Goal: Check status: Check status

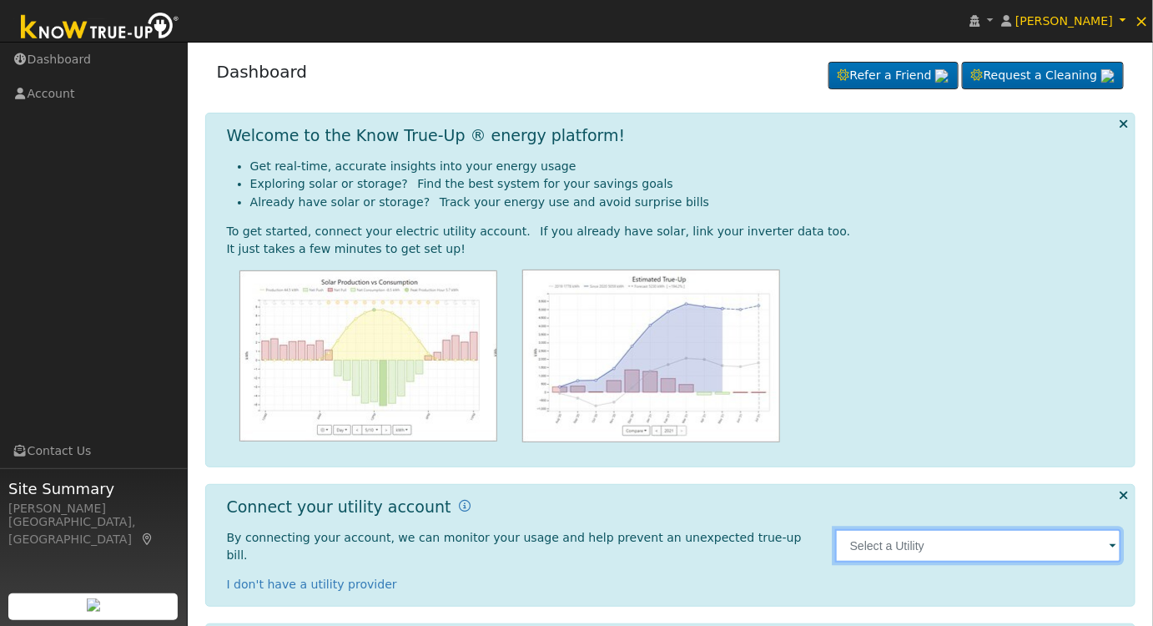
click at [895, 536] on input "text" at bounding box center [978, 545] width 287 height 33
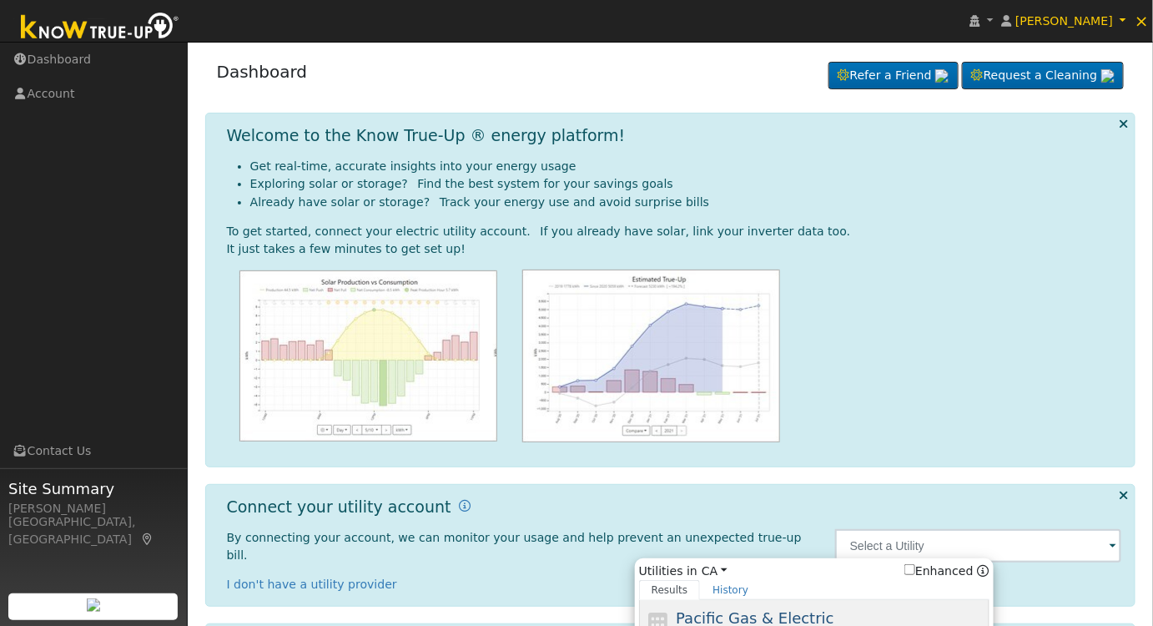
click at [746, 609] on span "Pacific Gas & Electric" at bounding box center [755, 618] width 158 height 18
type input "PG&E"
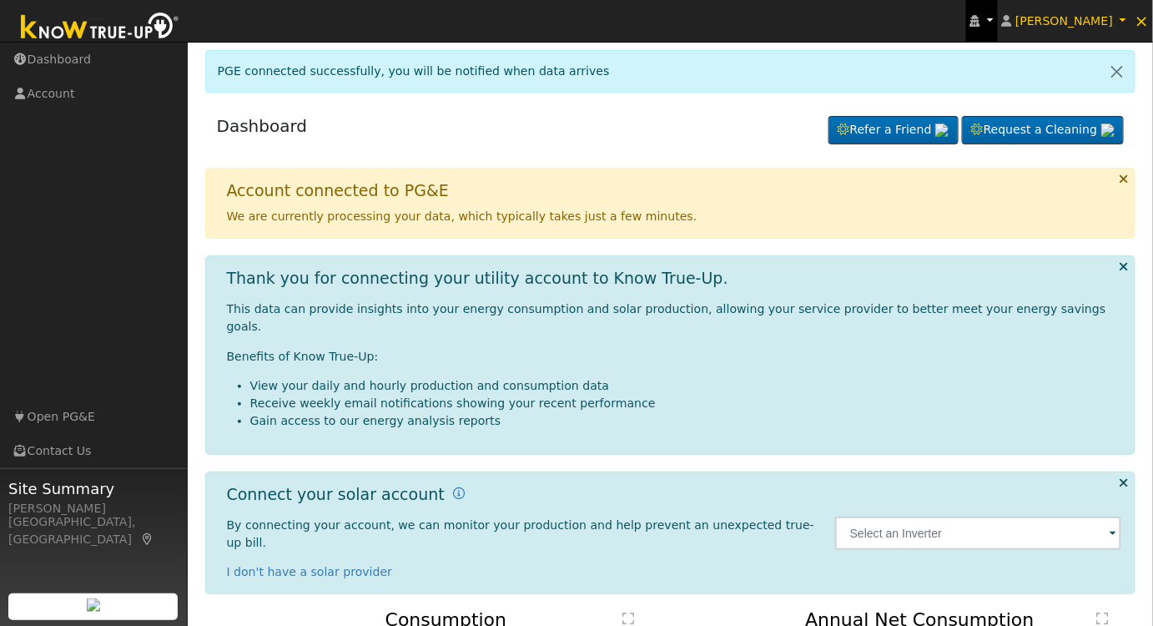
click at [987, 12] on link at bounding box center [982, 21] width 32 height 42
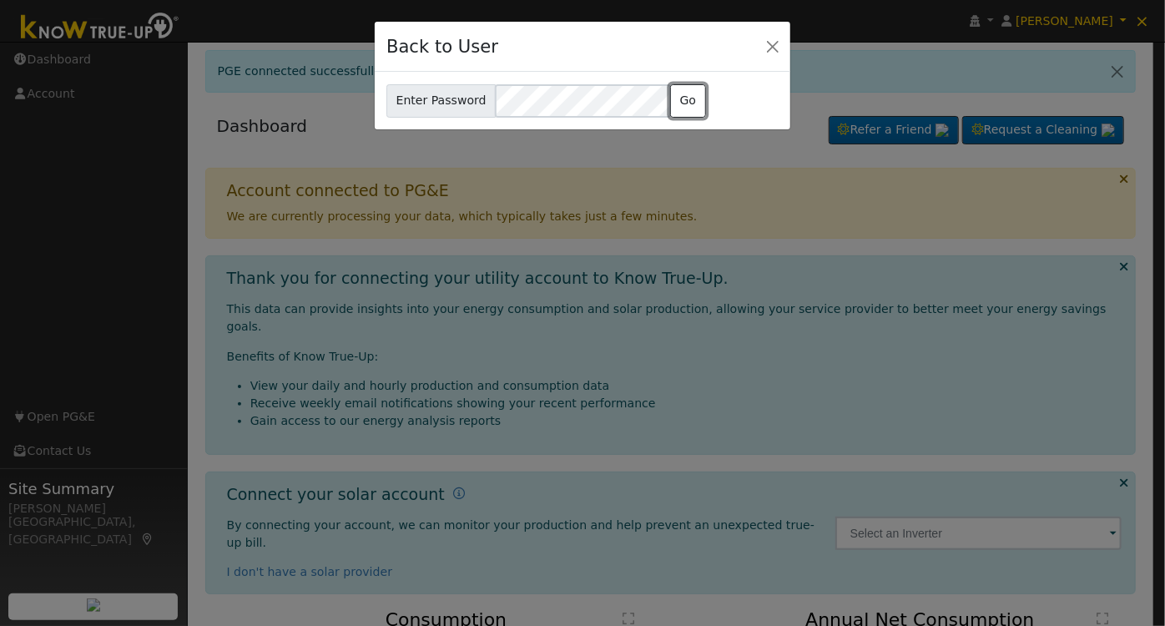
click at [683, 104] on button "Go" at bounding box center [688, 100] width 36 height 33
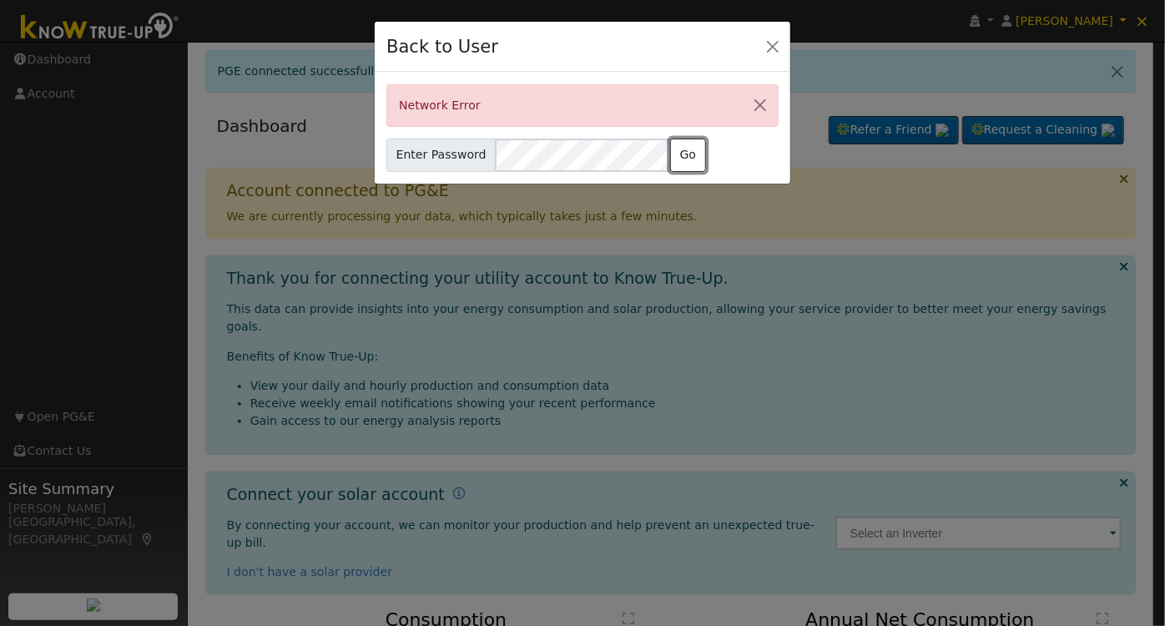
click at [683, 150] on button "Go" at bounding box center [688, 155] width 36 height 33
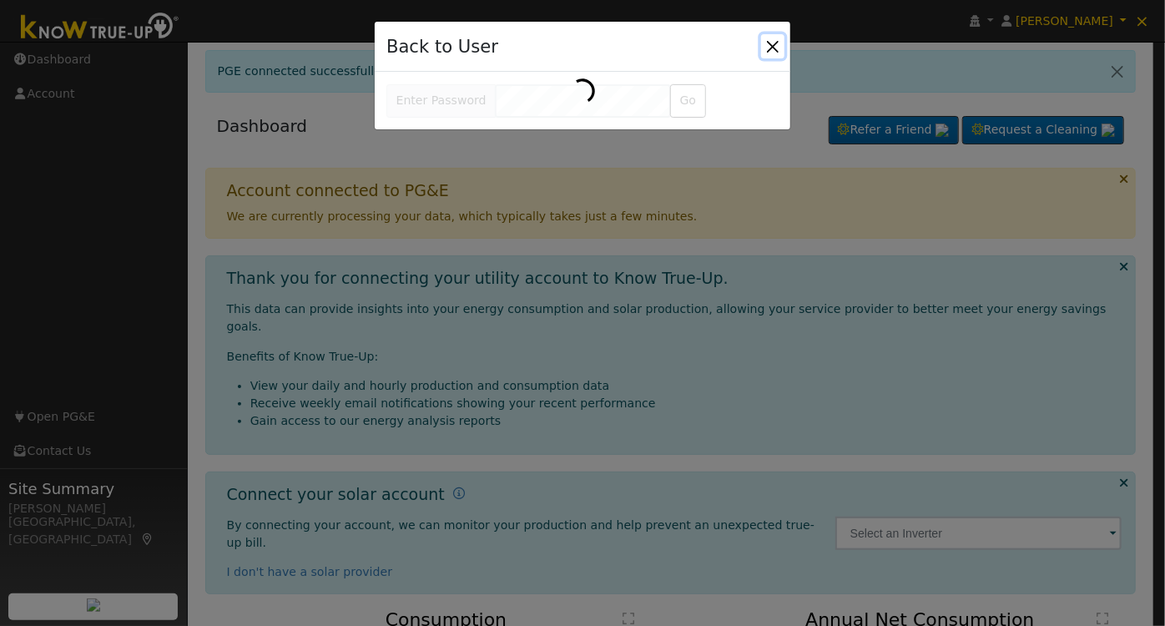
click at [772, 43] on button "Close" at bounding box center [772, 45] width 23 height 23
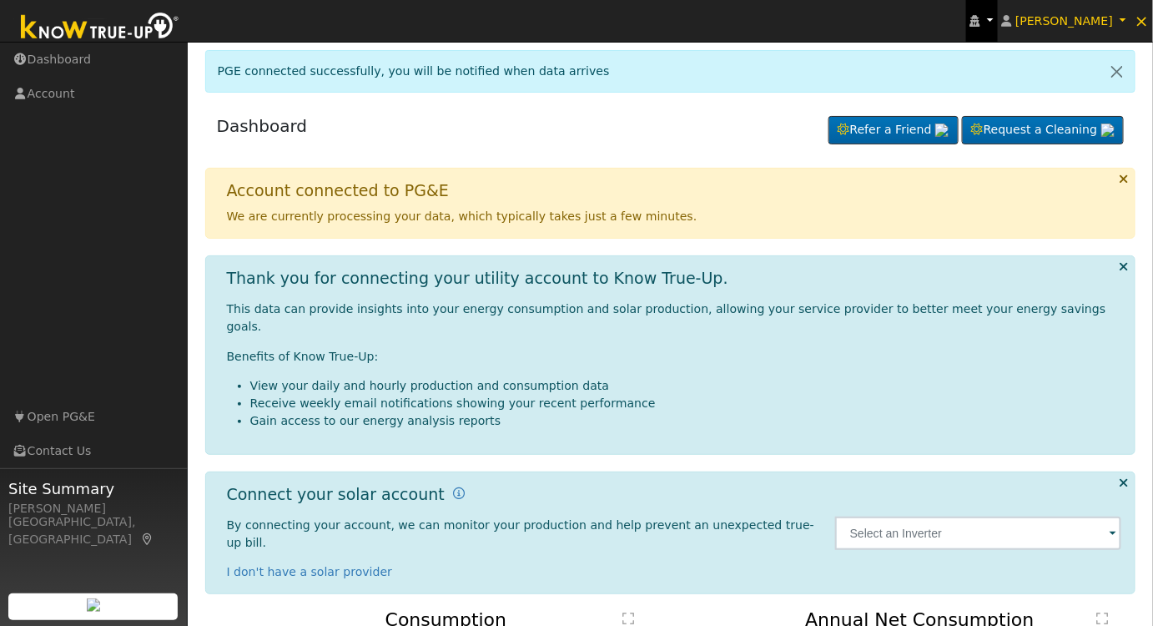
click at [980, 18] on icon at bounding box center [975, 21] width 10 height 12
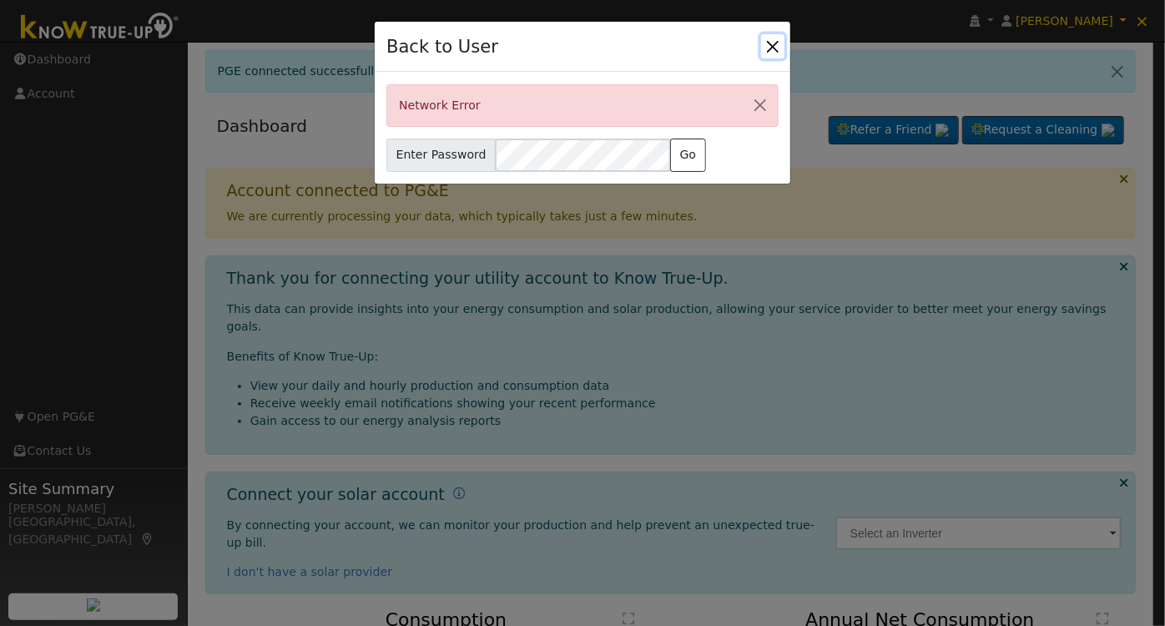
click at [769, 36] on button "Close" at bounding box center [772, 45] width 23 height 23
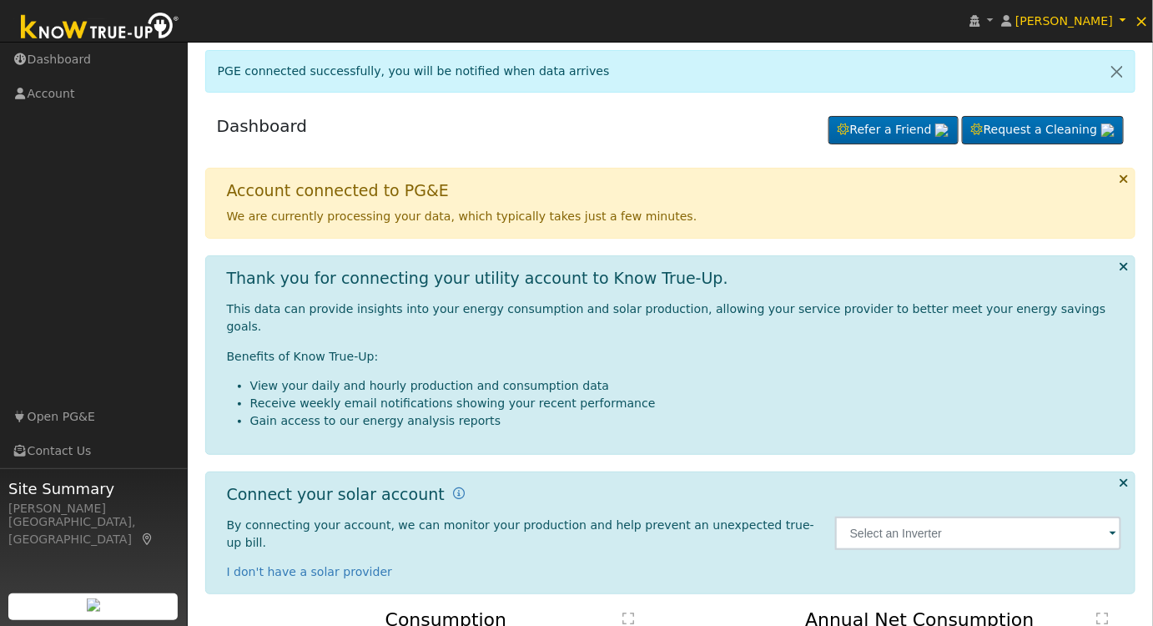
click at [1030, 244] on div "Account connected to PG&E We are currently processing your data, which typicall…" at bounding box center [670, 560] width 931 height 785
click at [996, 32] on link at bounding box center [982, 21] width 32 height 42
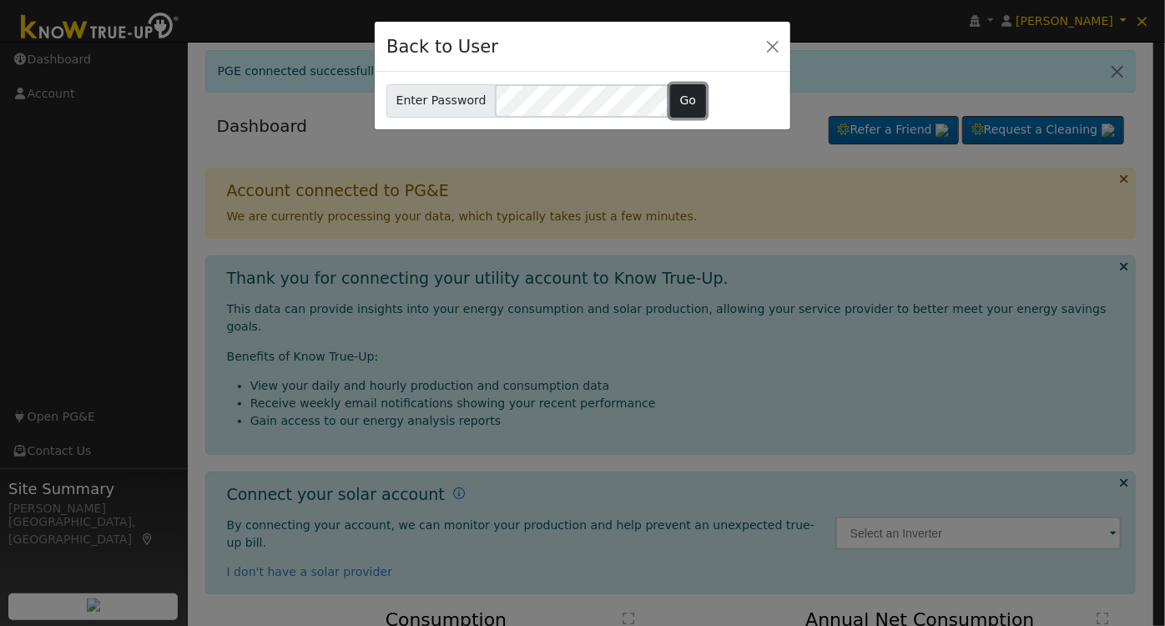
click at [683, 91] on button "Go" at bounding box center [688, 100] width 36 height 33
